Goal: Information Seeking & Learning: Learn about a topic

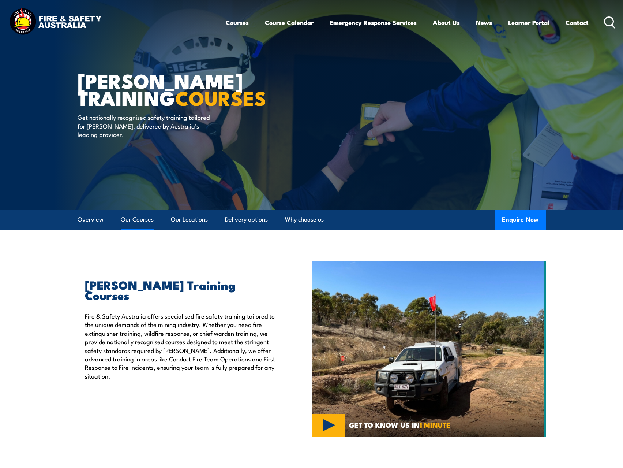
click at [136, 219] on link "Our Courses" at bounding box center [137, 219] width 33 height 19
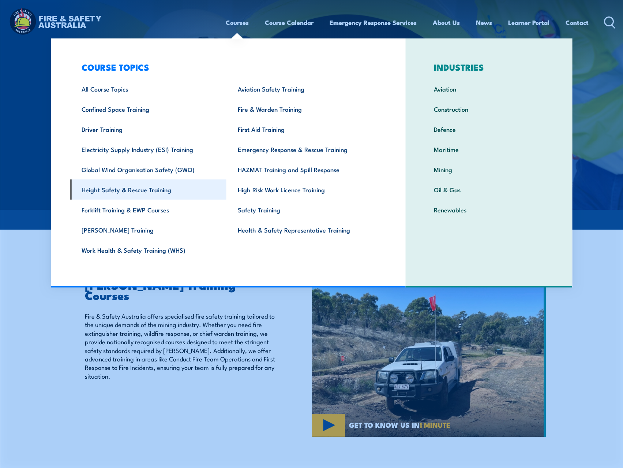
click at [127, 188] on link "Height Safety & Rescue Training" at bounding box center [148, 189] width 156 height 20
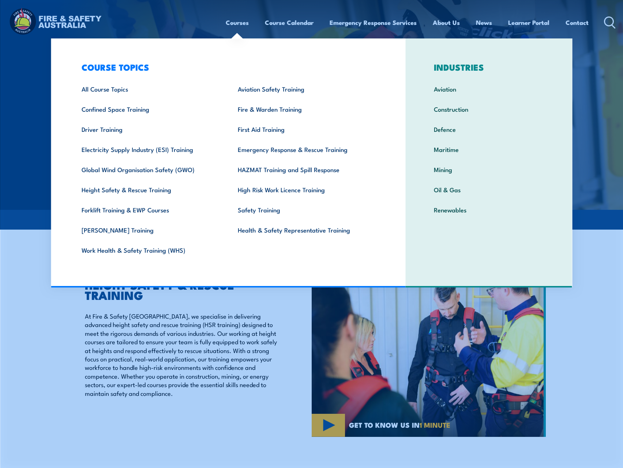
click at [184, 16] on div "Courses Course Calendar Emergency Response Services Services Overview Emergency…" at bounding box center [311, 22] width 609 height 31
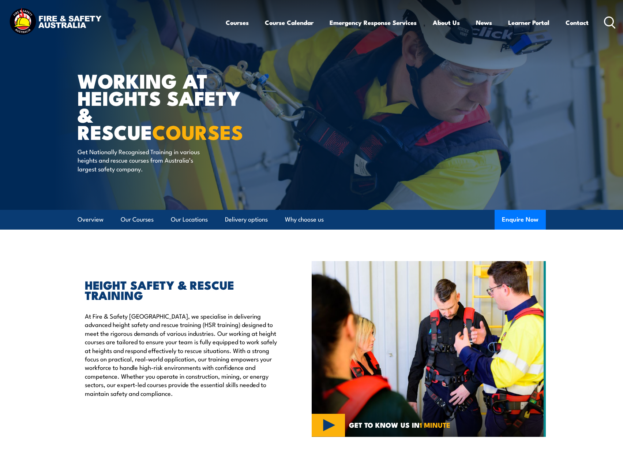
click at [608, 21] on icon at bounding box center [610, 22] width 12 height 12
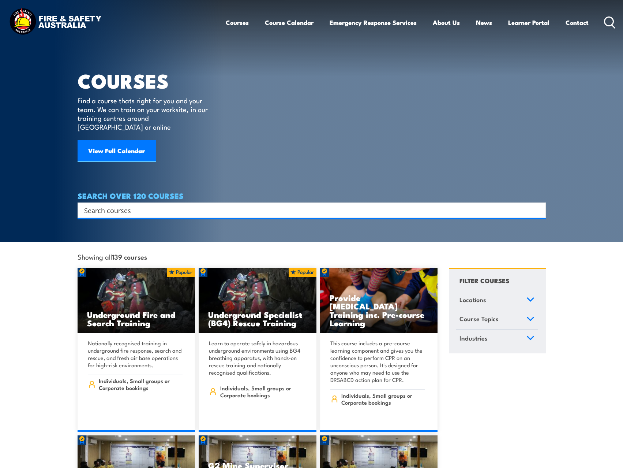
click at [126, 205] on input "Search input" at bounding box center [307, 210] width 446 height 11
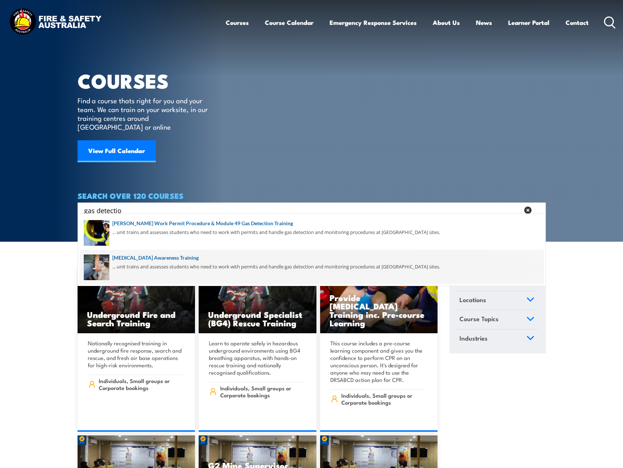
type input "gas detection"
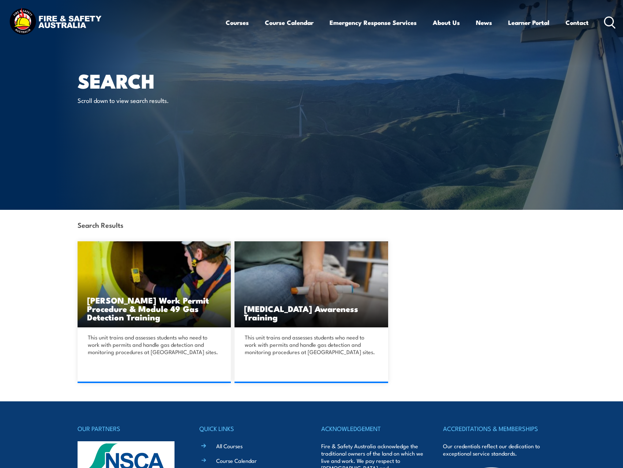
click at [612, 18] on circle at bounding box center [609, 21] width 9 height 9
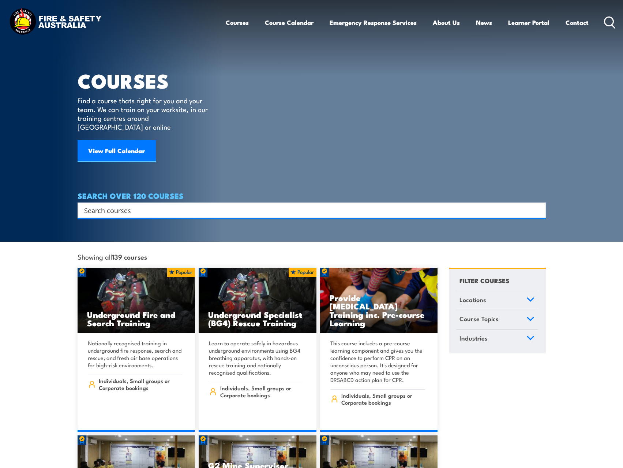
click at [116, 205] on input "Search input" at bounding box center [307, 210] width 446 height 11
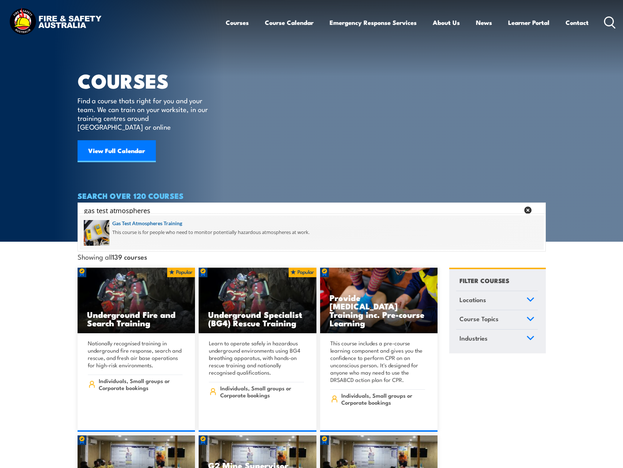
type input "gas test atmospheres"
click at [171, 232] on span at bounding box center [312, 232] width 464 height 34
